Goal: Navigation & Orientation: Find specific page/section

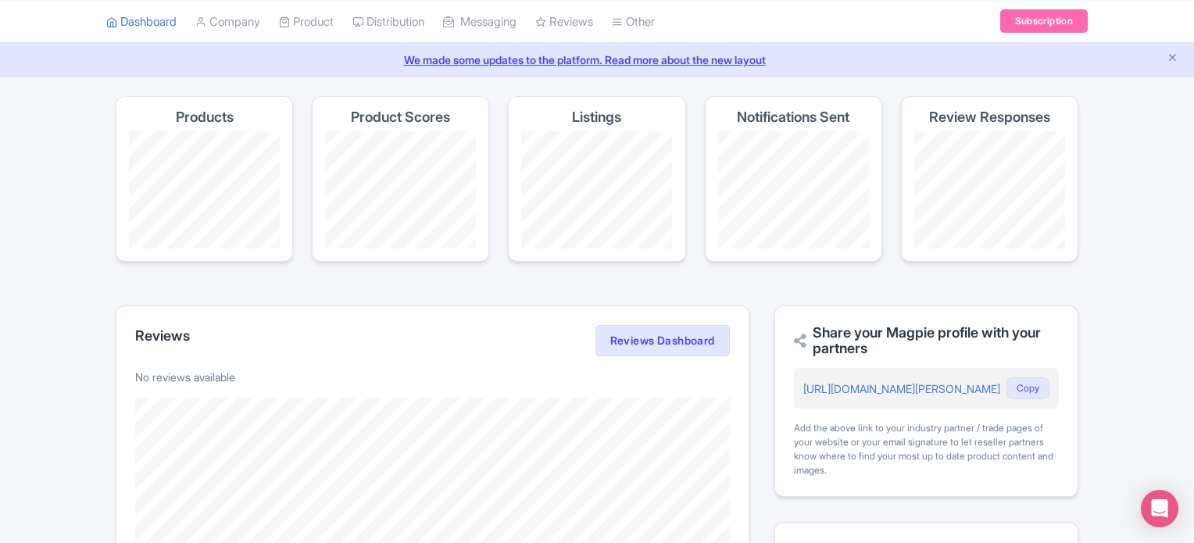
scroll to position [78, 0]
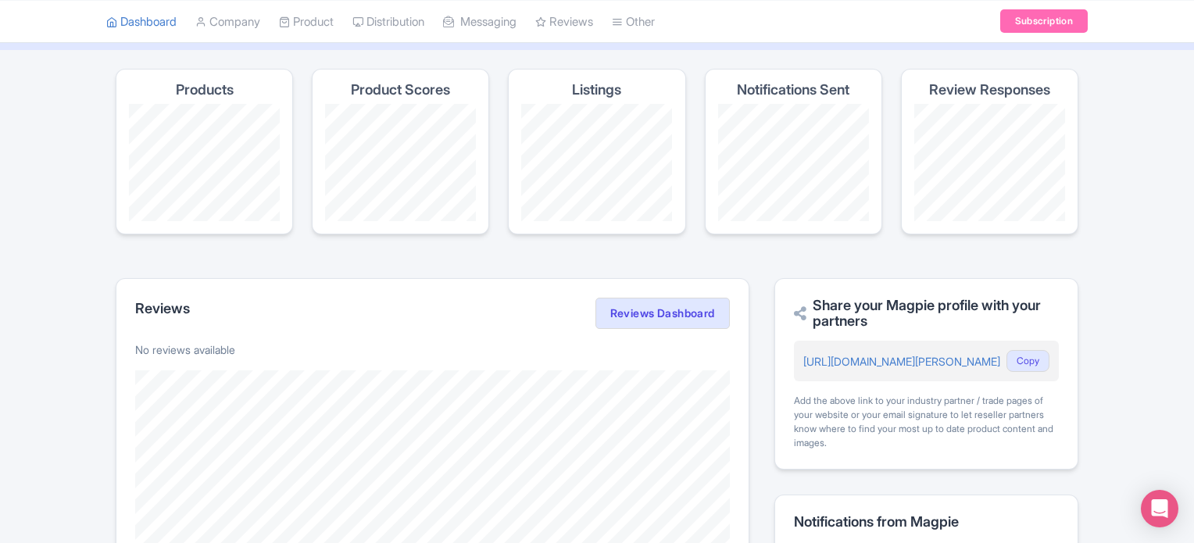
click at [850, 306] on h2 "Share your Magpie profile with your partners" at bounding box center [926, 313] width 265 height 31
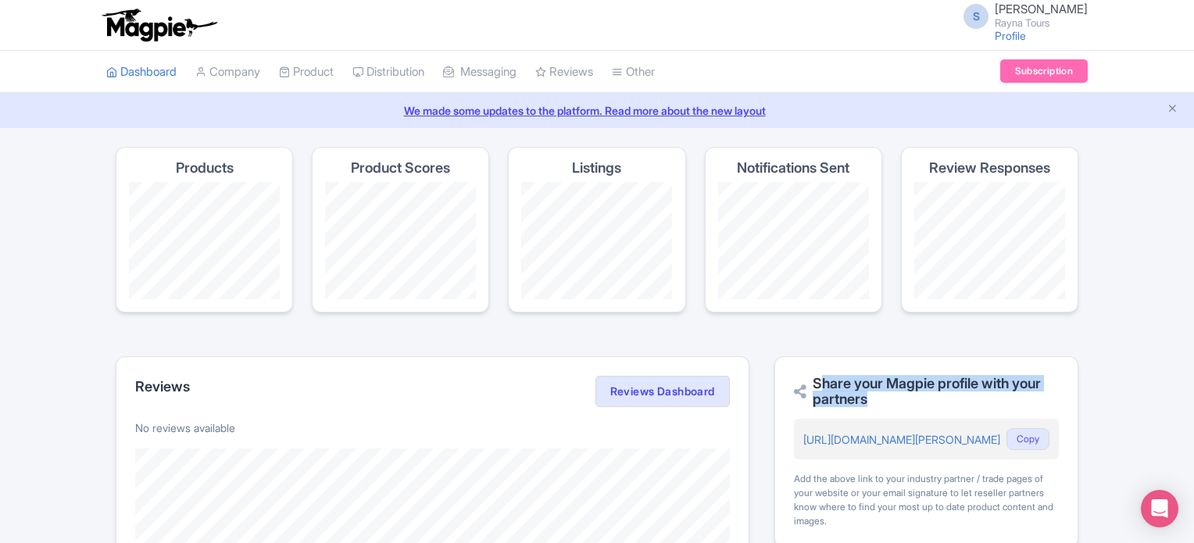
scroll to position [0, 0]
click at [597, 168] on h4 "Listings" at bounding box center [596, 168] width 49 height 16
click at [424, 168] on h4 "Product Scores" at bounding box center [400, 168] width 99 height 16
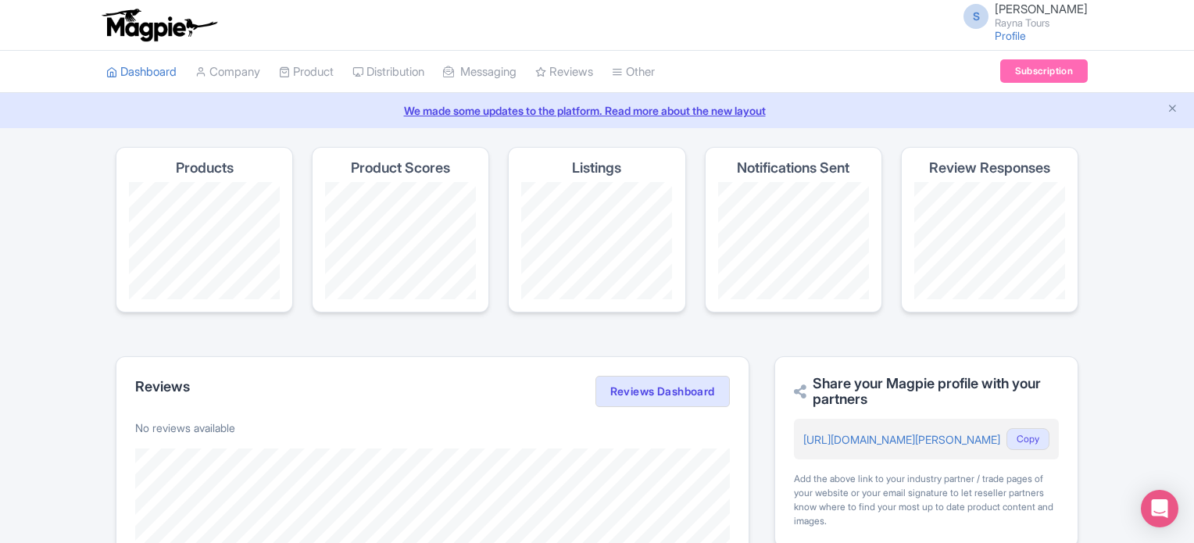
click at [399, 165] on h4 "Product Scores" at bounding box center [400, 168] width 99 height 16
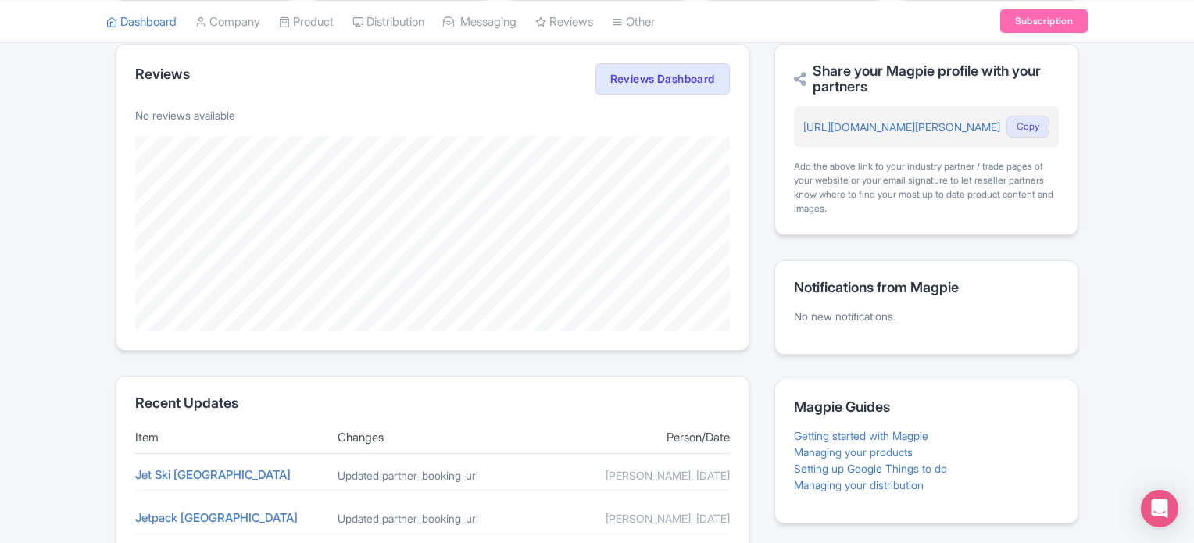
scroll to position [616, 0]
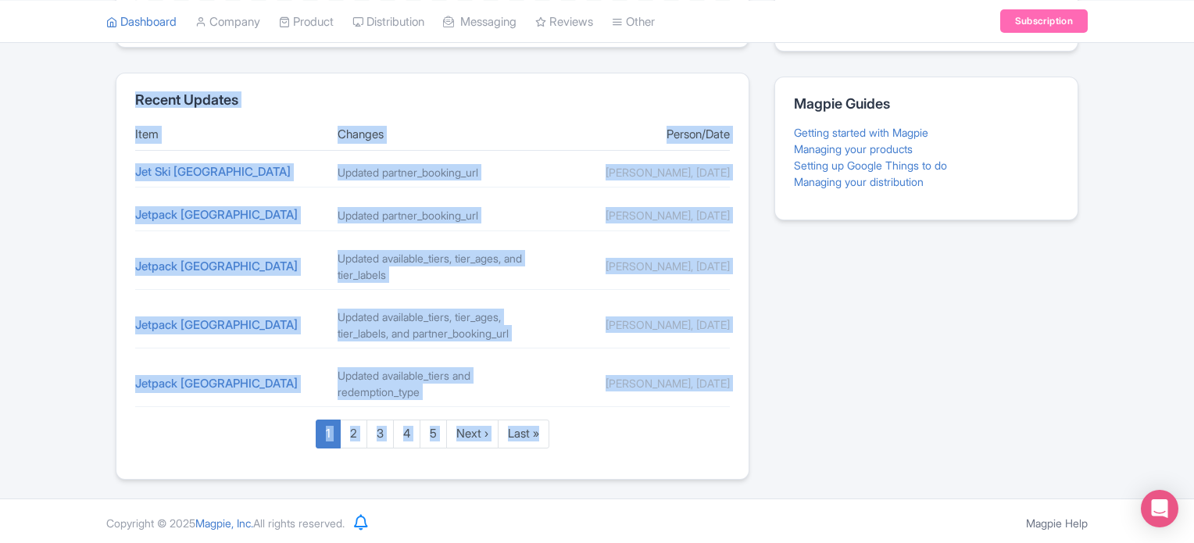
drag, startPoint x: 136, startPoint y: 97, endPoint x: 736, endPoint y: 406, distance: 675.0
click at [736, 406] on section "Recent Updates Item Changes Person/Date Jet Ski [GEOGRAPHIC_DATA] Updated partn…" at bounding box center [433, 276] width 634 height 407
click at [397, 350] on div "Jet Ski [GEOGRAPHIC_DATA] Updated partner_booking_url [PERSON_NAME], [DATE] Jet…" at bounding box center [432, 303] width 595 height 292
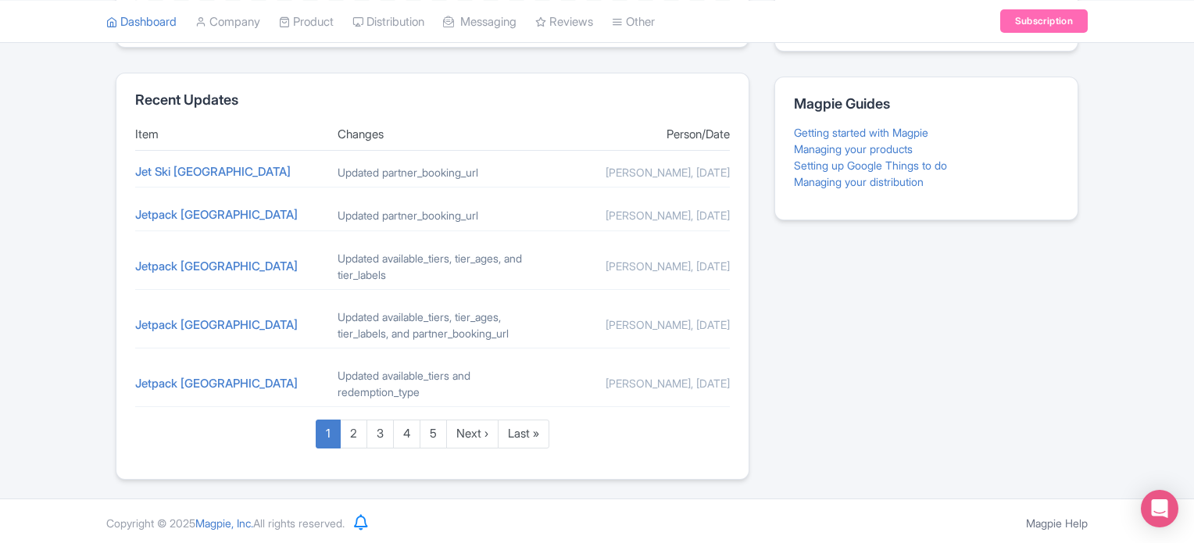
click at [775, 328] on div "Share your Magpie profile with your partners [URL][DOMAIN_NAME][PERSON_NAME] Co…" at bounding box center [927, 110] width 304 height 739
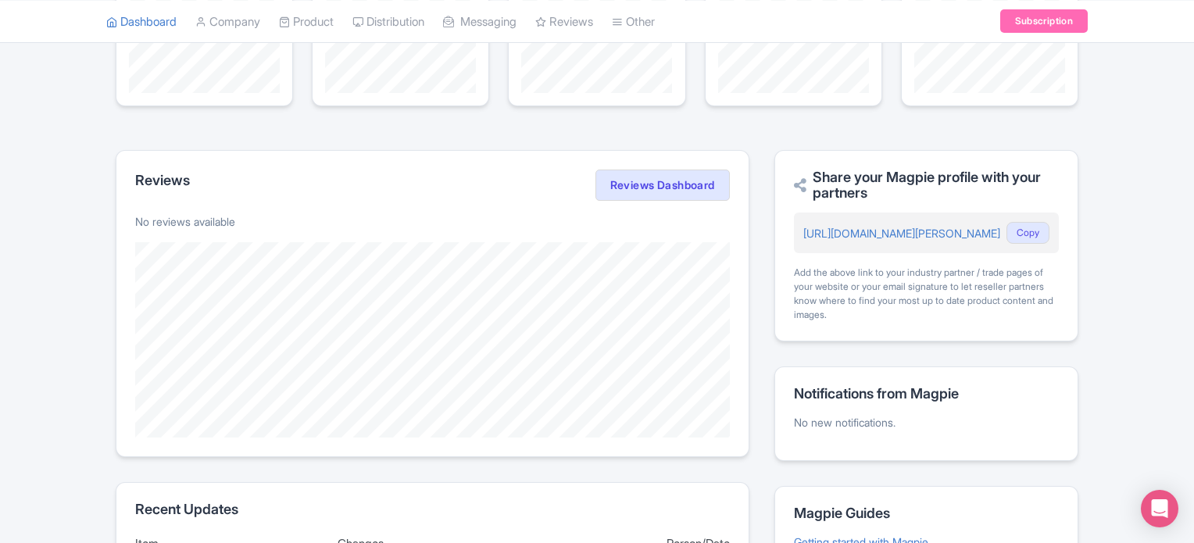
scroll to position [0, 0]
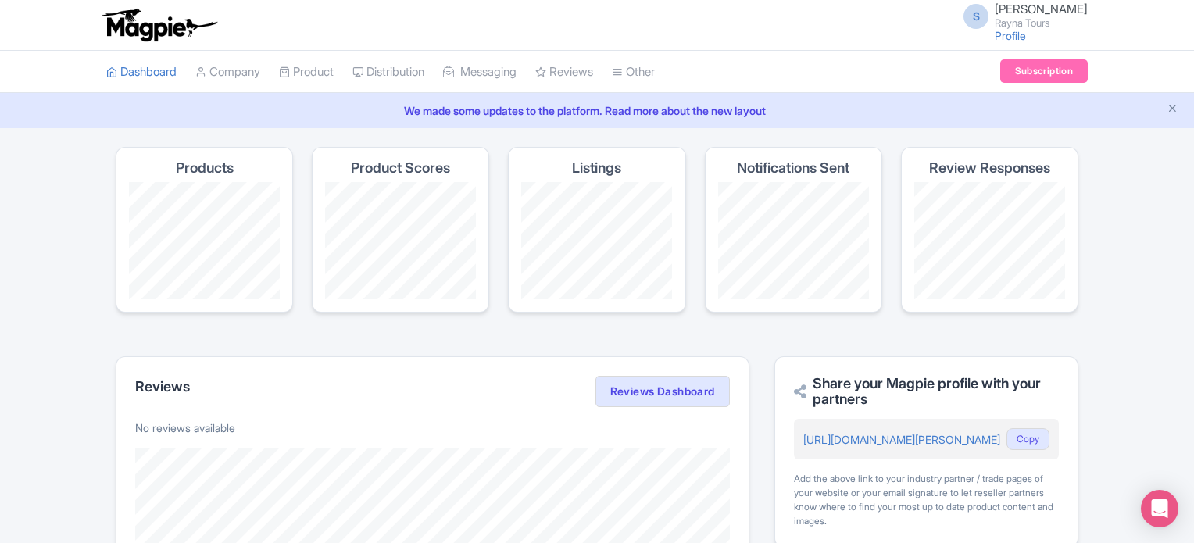
drag, startPoint x: 816, startPoint y: 385, endPoint x: 896, endPoint y: 408, distance: 82.9
click at [896, 408] on div "Share your Magpie profile with your partners [URL][DOMAIN_NAME][PERSON_NAME] Co…" at bounding box center [927, 452] width 304 height 192
click at [894, 206] on section "Products Product Scores Listings Notifications Sent Review Responses" at bounding box center [597, 239] width 963 height 184
